Goal: Book appointment/travel/reservation

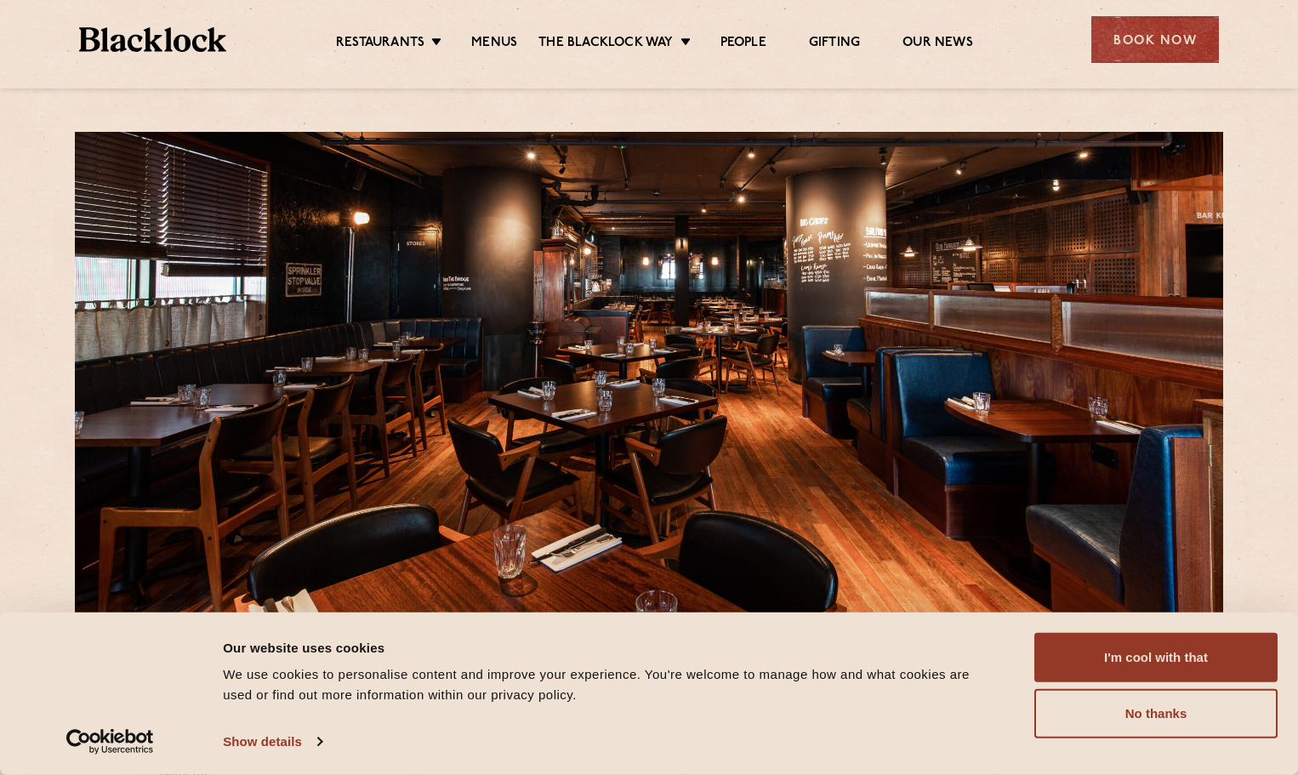
click at [31, 345] on div "5 Frobisher Passage E14 4EE T: 020 3034 0230 E: canarywharf@theblacklock.com We…" at bounding box center [649, 786] width 1298 height 1573
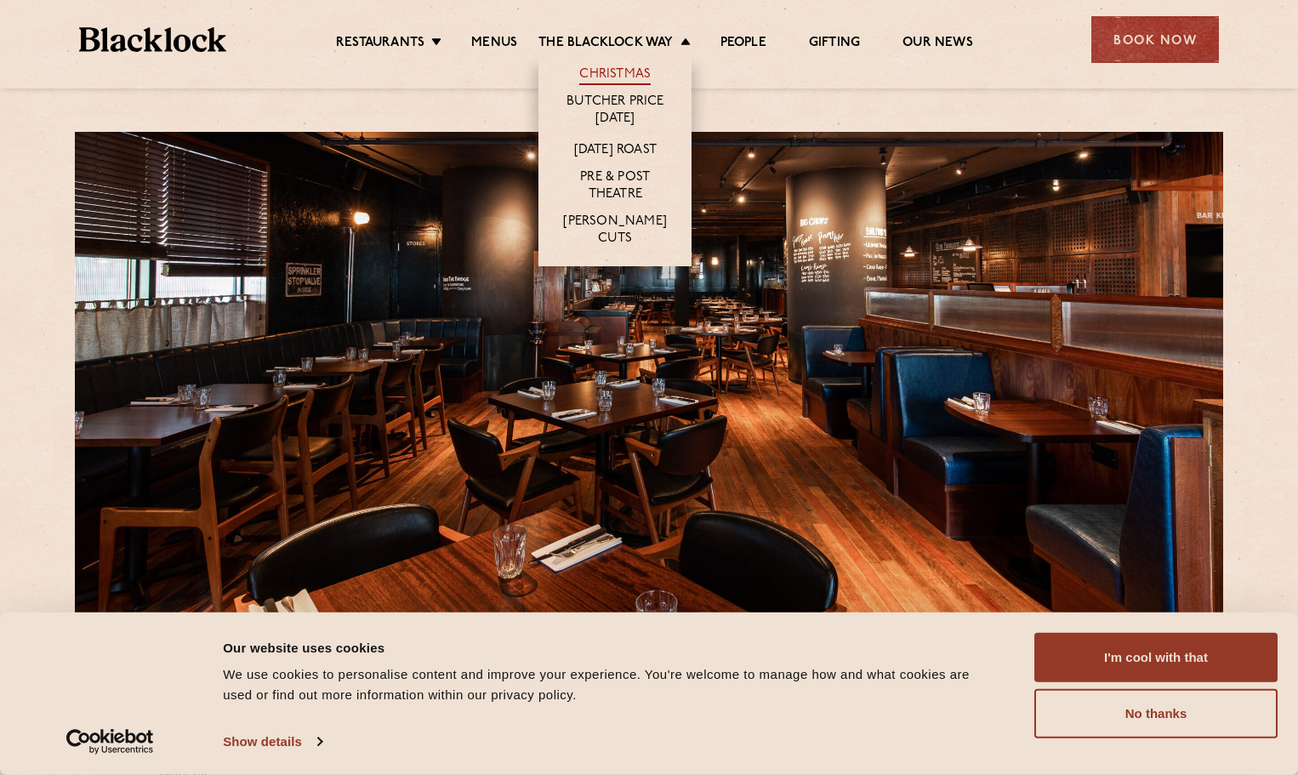
click at [636, 66] on li "Christmas" at bounding box center [615, 72] width 153 height 36
click at [632, 71] on link "Christmas" at bounding box center [614, 75] width 71 height 19
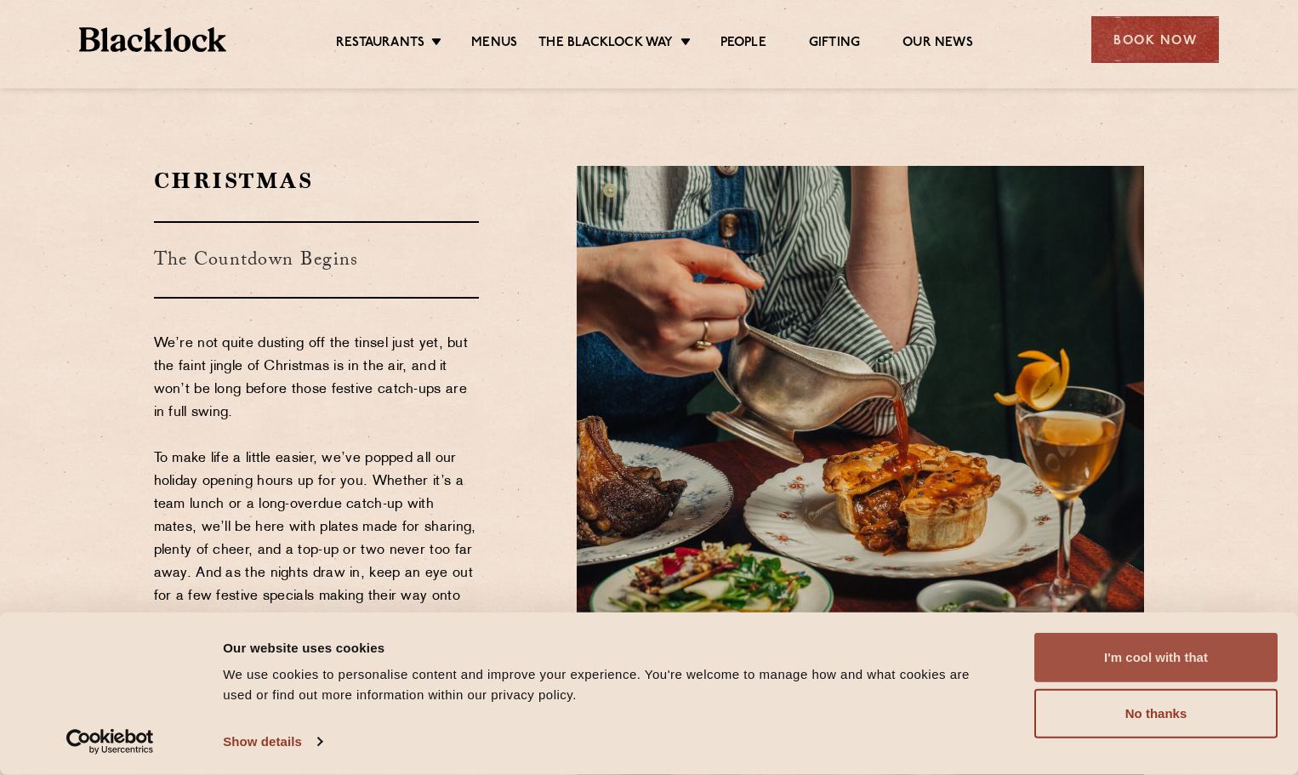
click at [1144, 652] on button "I'm cool with that" at bounding box center [1156, 657] width 243 height 49
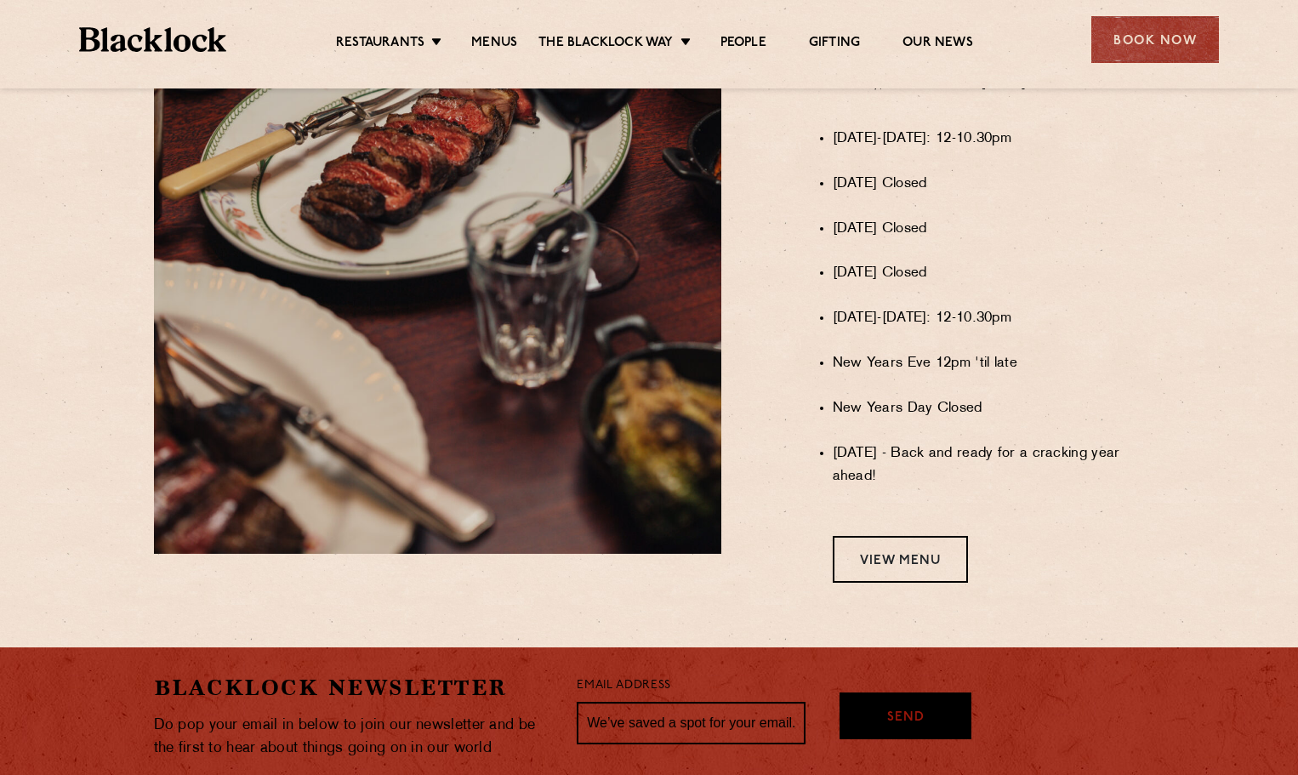
scroll to position [1361, 0]
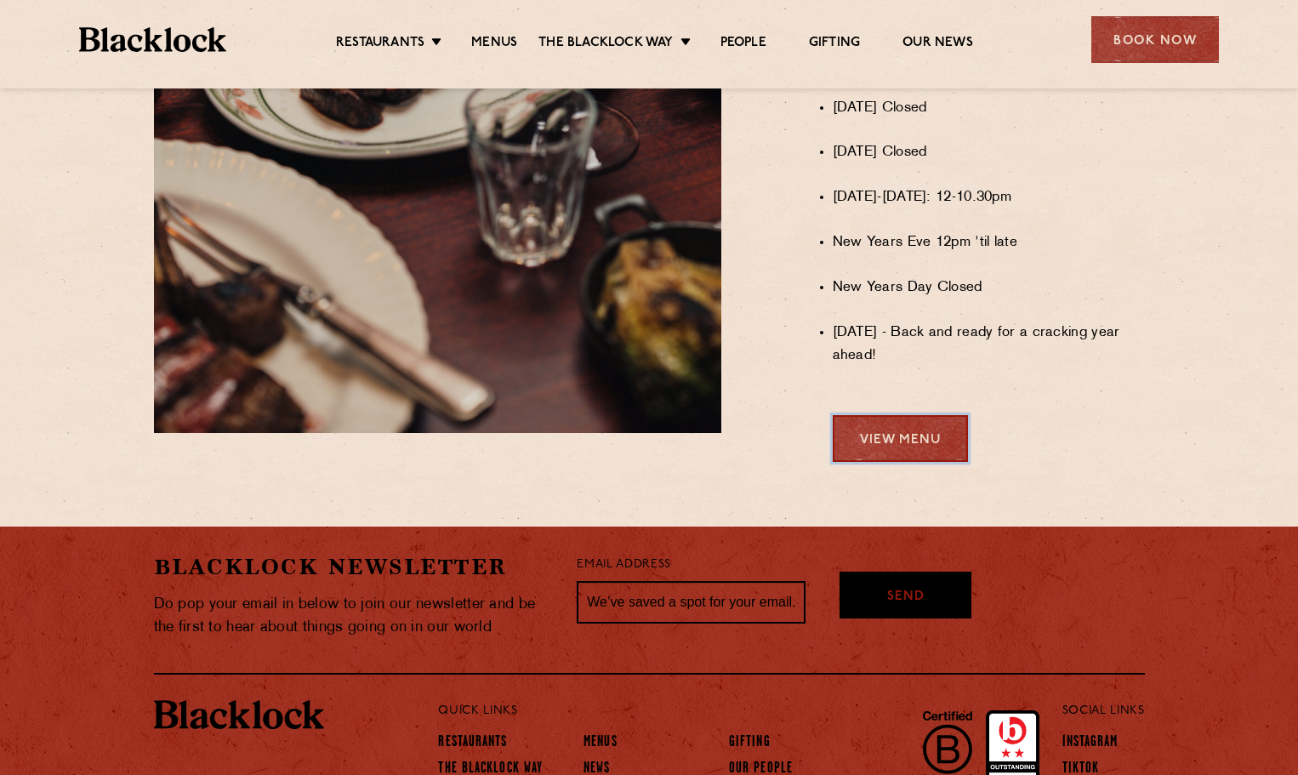
click at [881, 455] on link "View Menu" at bounding box center [900, 438] width 135 height 47
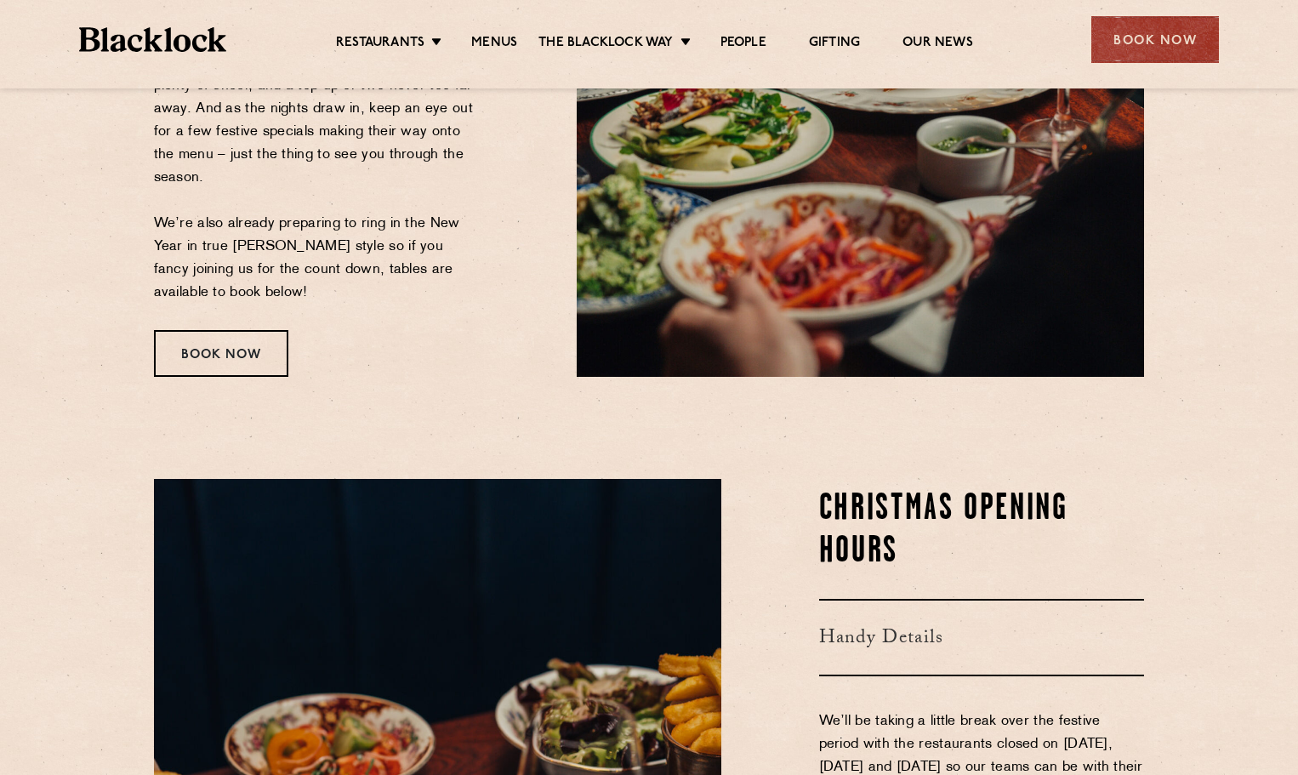
scroll to position [124, 0]
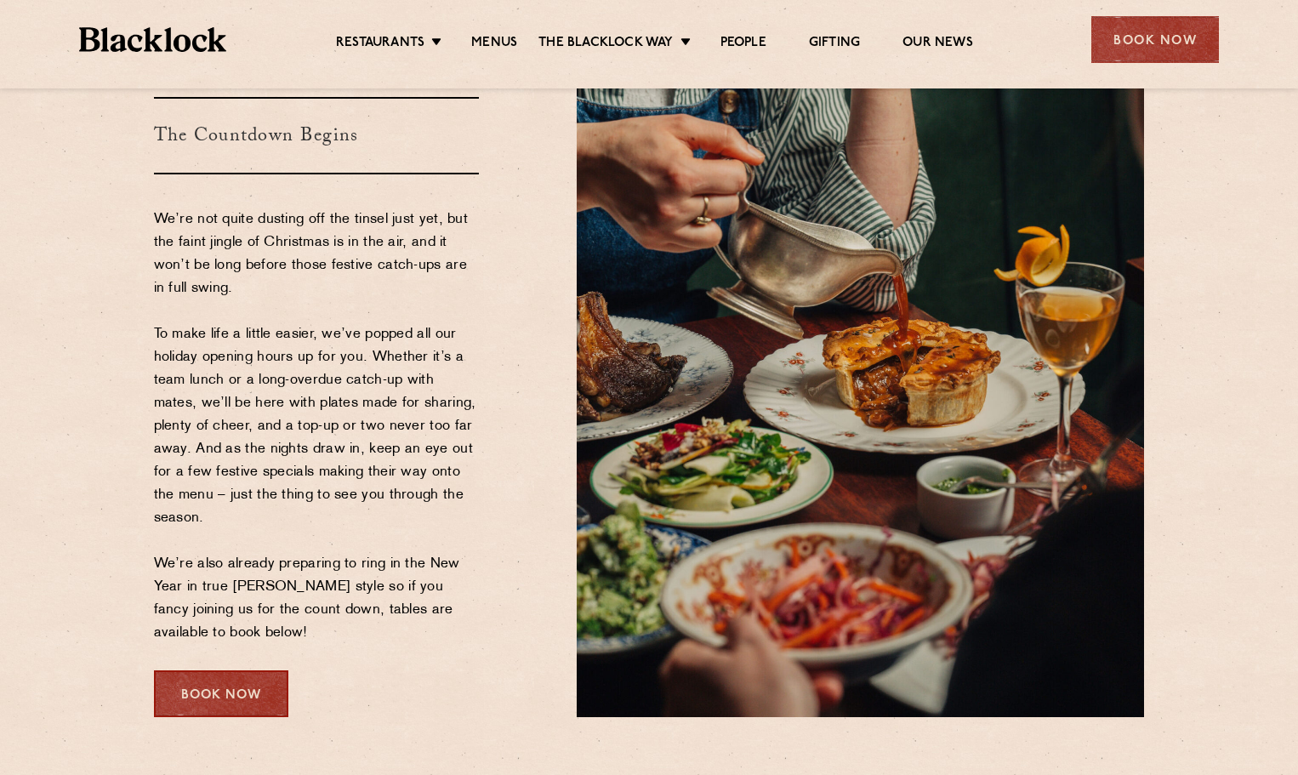
click at [224, 677] on div "Book Now" at bounding box center [221, 693] width 134 height 47
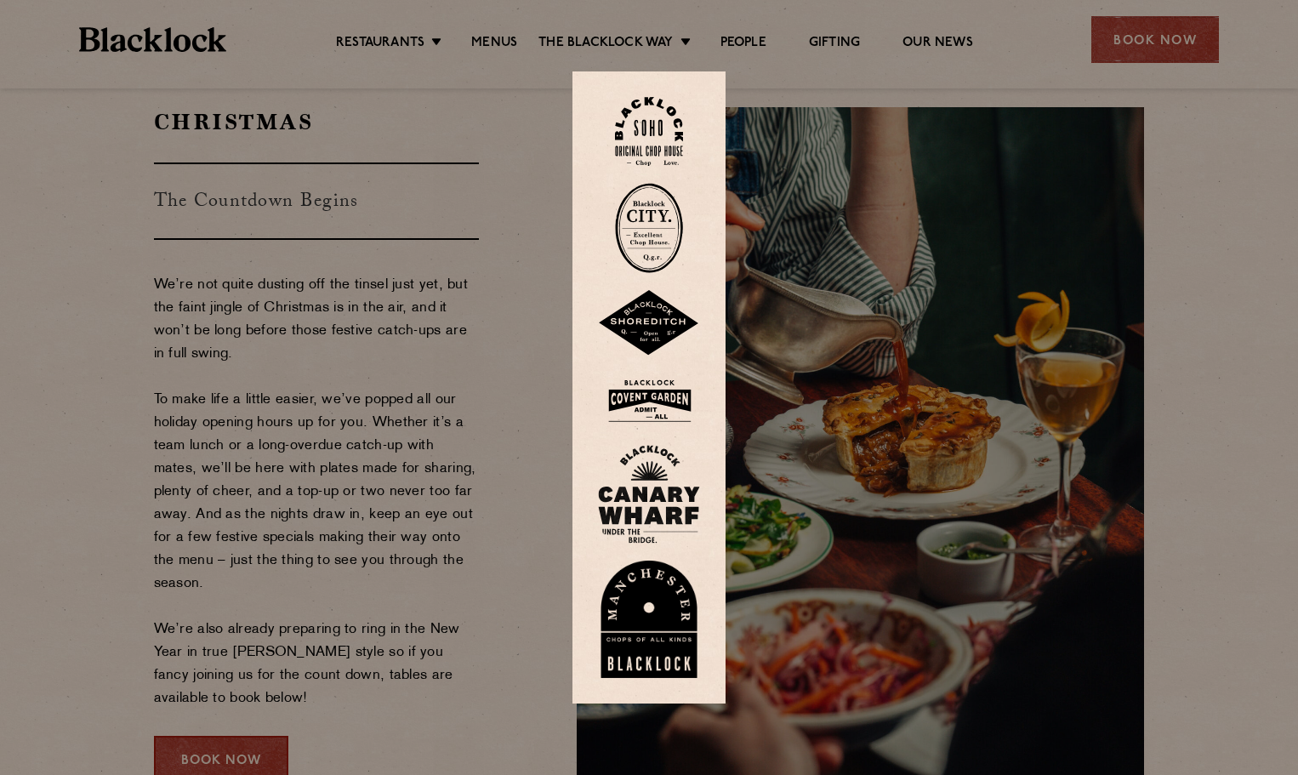
scroll to position [39, 0]
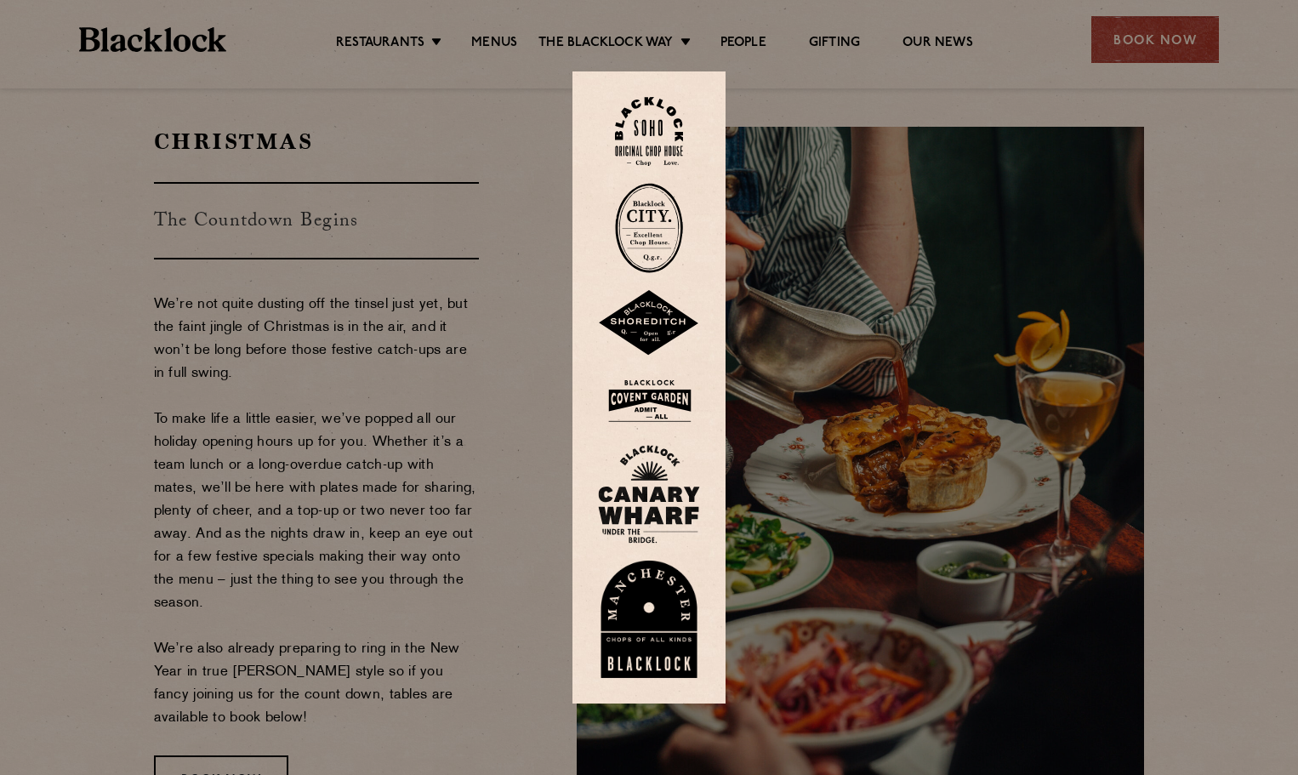
click at [643, 488] on img at bounding box center [649, 494] width 102 height 99
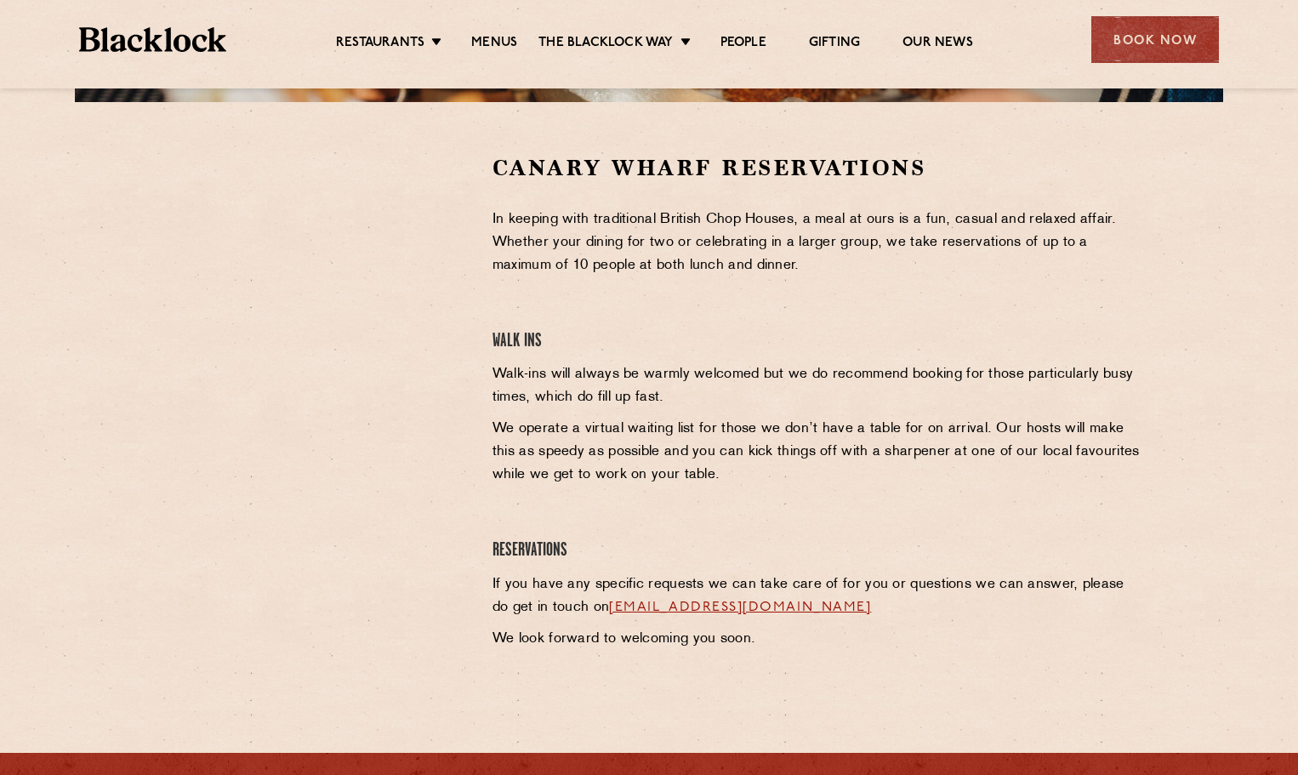
scroll to position [85, 0]
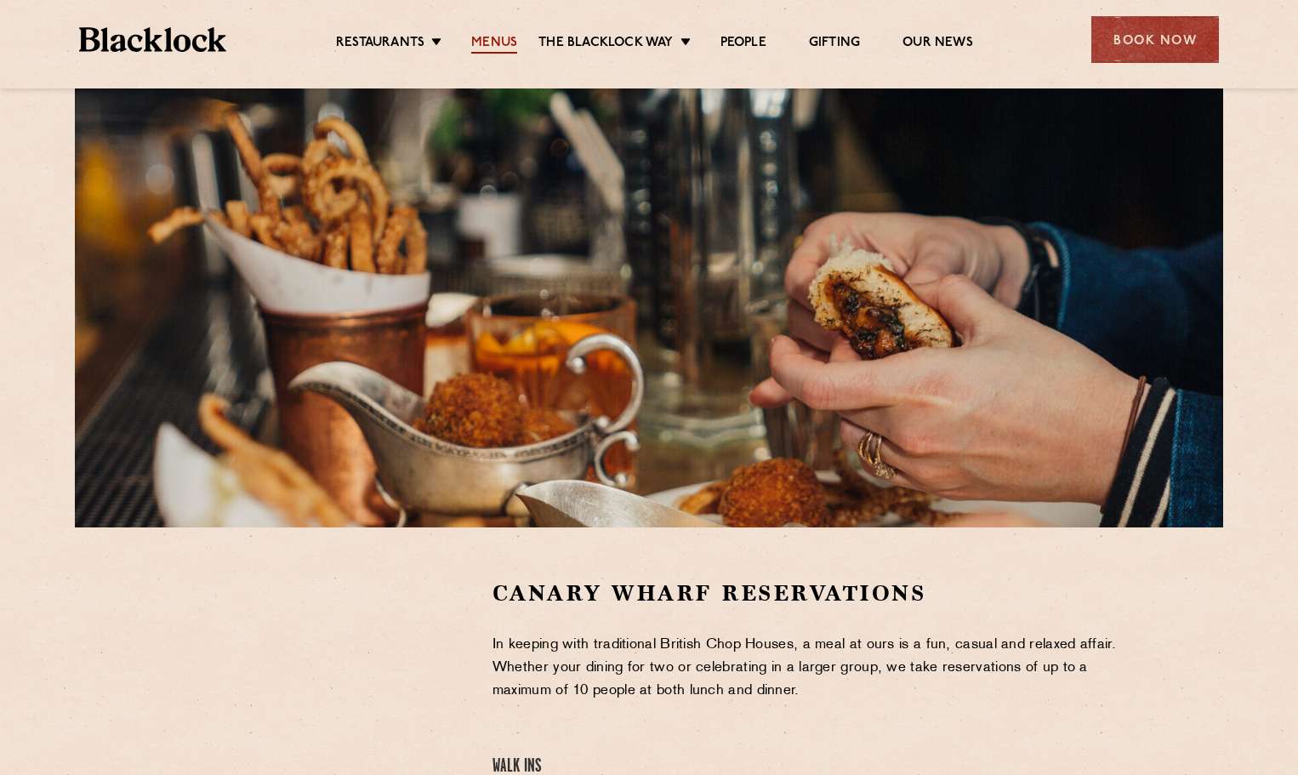
click at [499, 45] on link "Menus" at bounding box center [494, 44] width 46 height 19
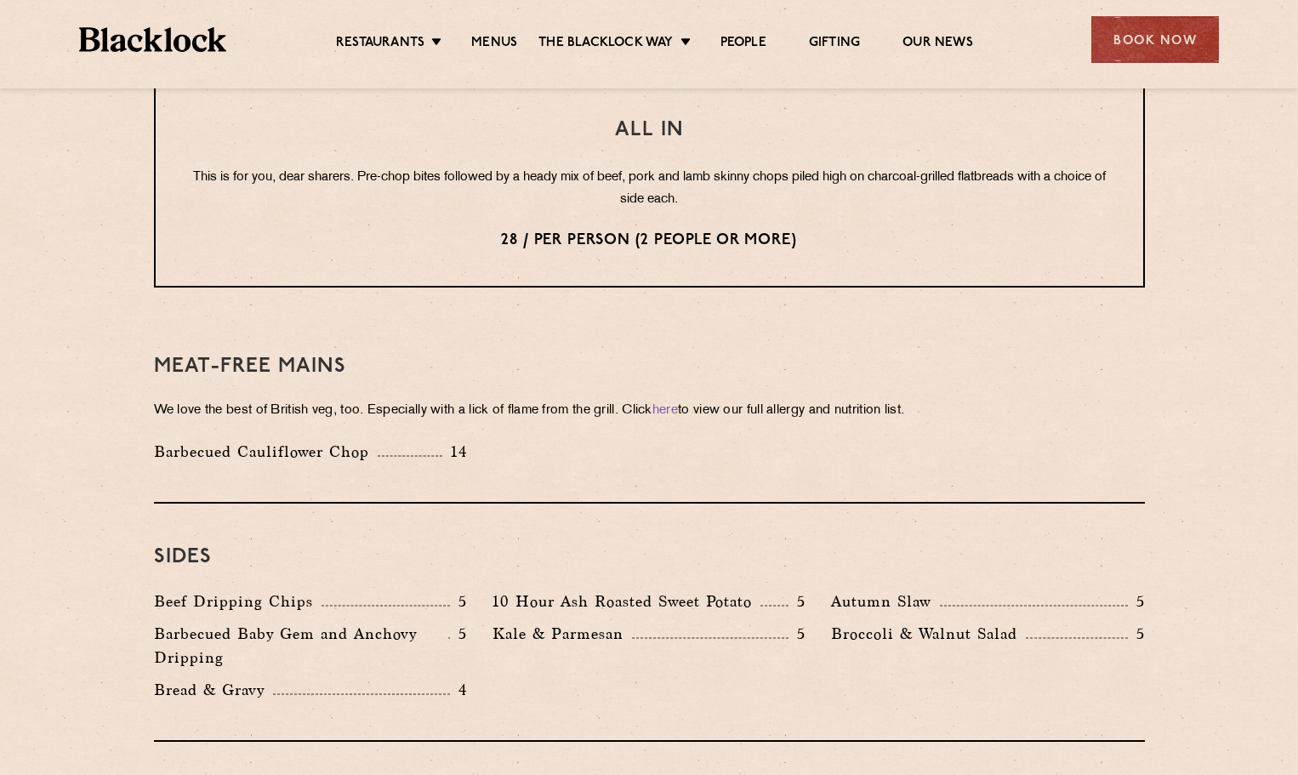
scroll to position [2212, 0]
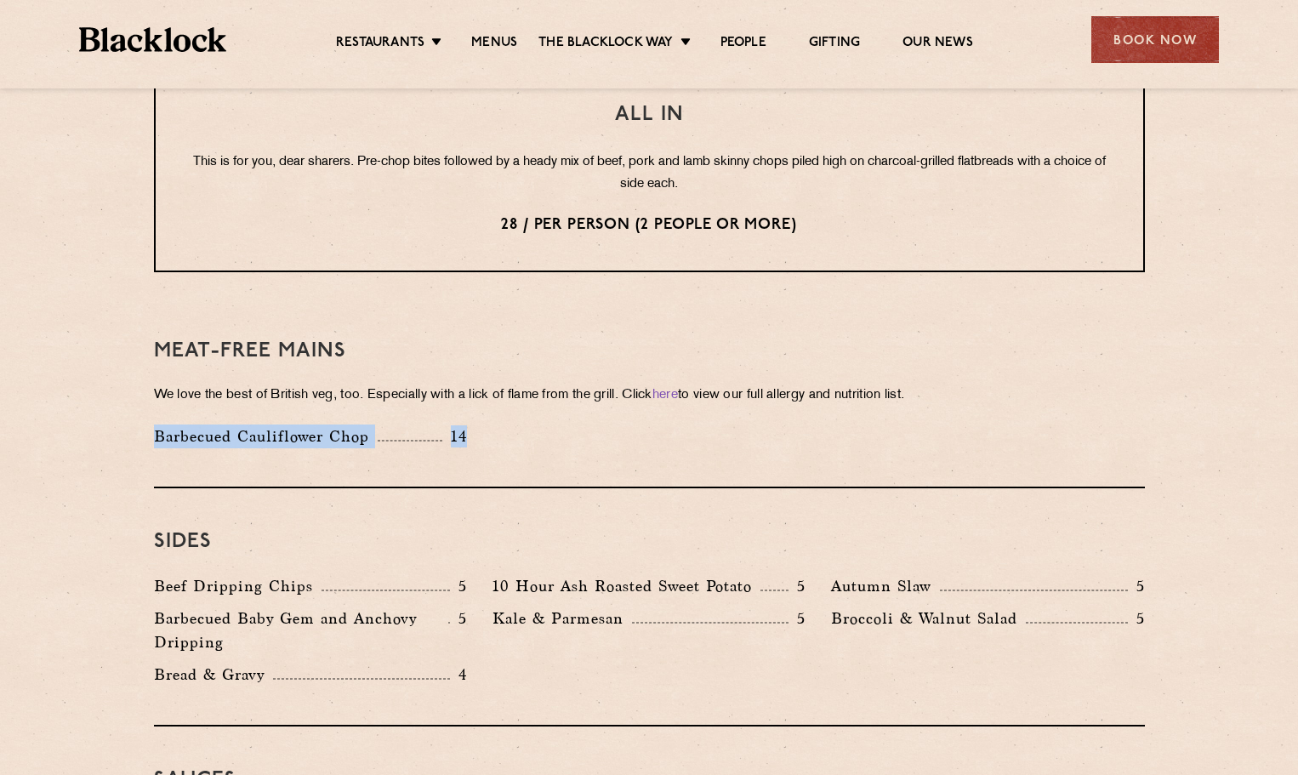
drag, startPoint x: 590, startPoint y: 382, endPoint x: 136, endPoint y: 370, distance: 453.6
copy div "Barbecued Cauliflower Chop 14"
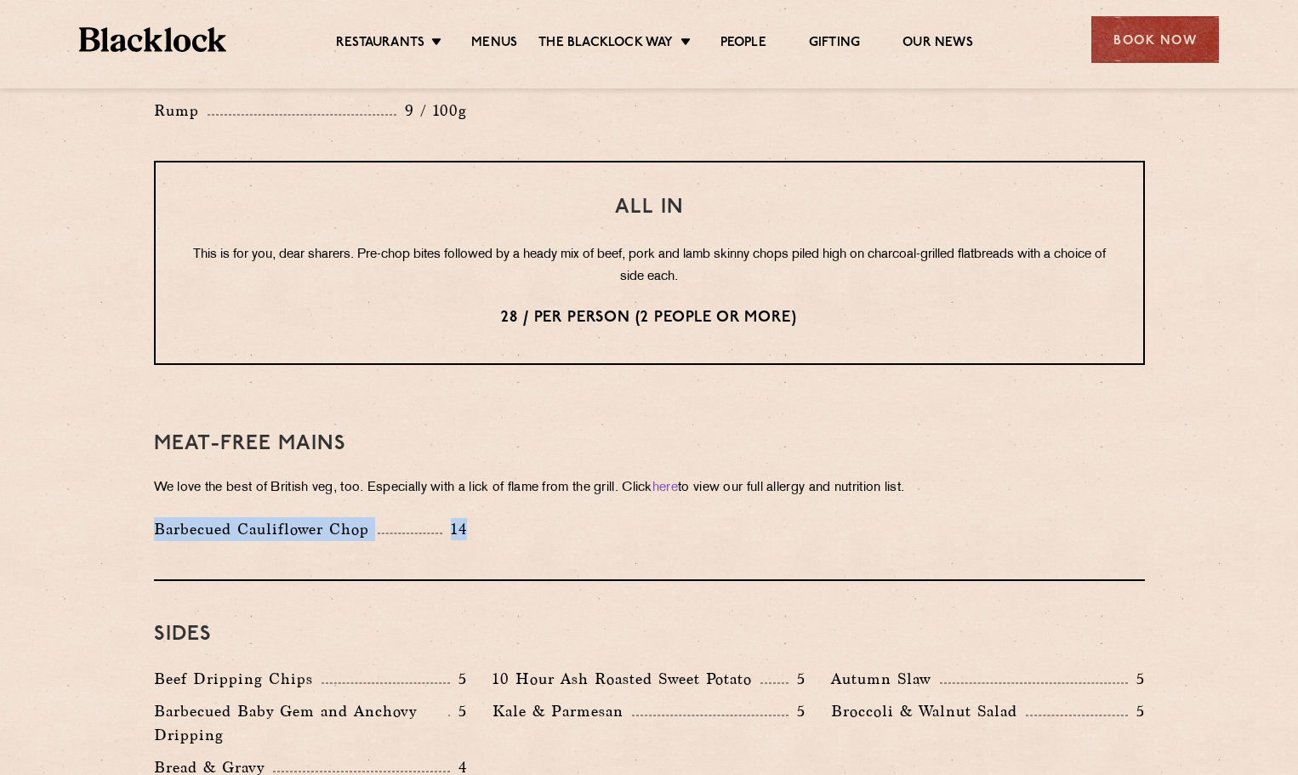
scroll to position [2127, 0]
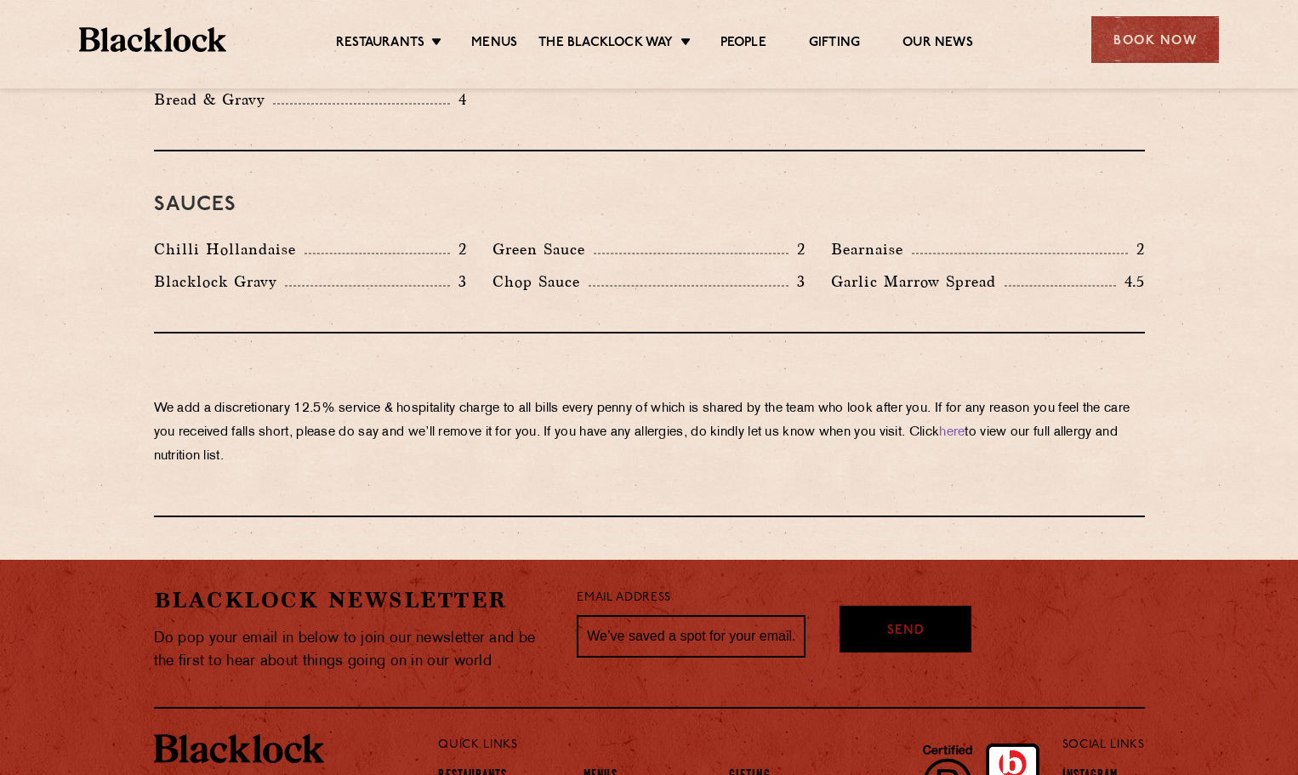
scroll to position [2894, 0]
